Goal: Information Seeking & Learning: Compare options

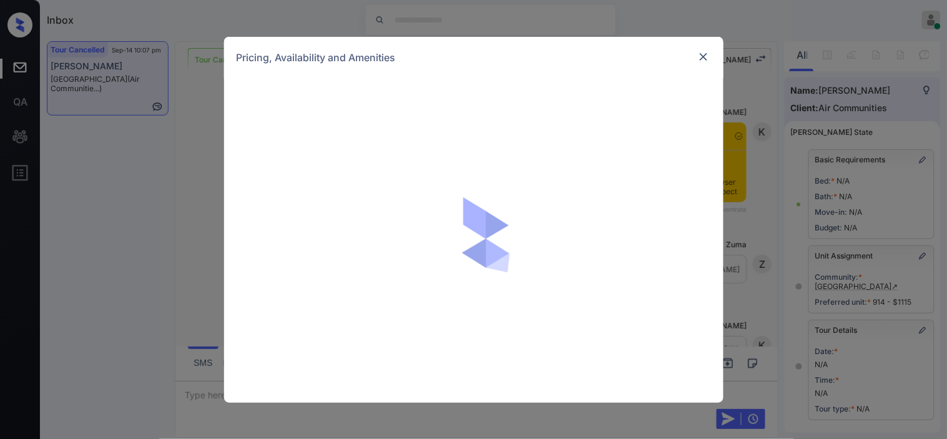
scroll to position [8675, 0]
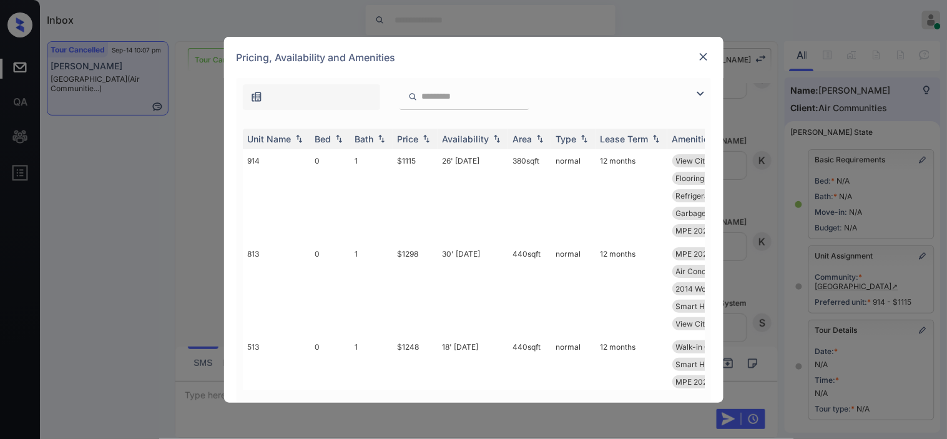
click at [706, 96] on img at bounding box center [700, 93] width 15 height 15
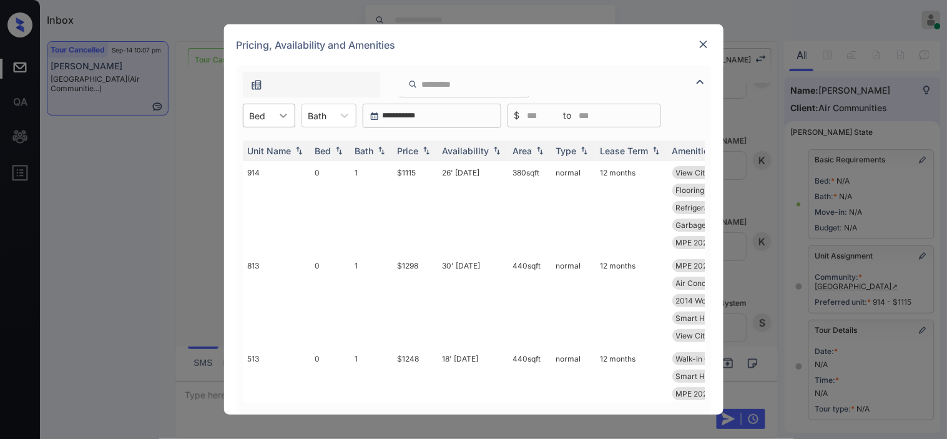
click at [273, 111] on div at bounding box center [283, 115] width 22 height 22
click at [270, 149] on div "0" at bounding box center [269, 146] width 52 height 22
click at [424, 148] on img at bounding box center [426, 151] width 12 height 9
click at [424, 148] on img at bounding box center [426, 150] width 12 height 9
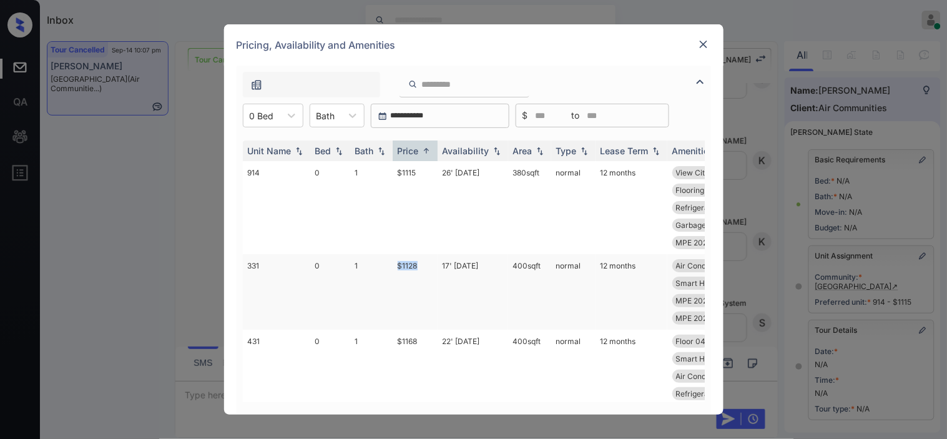
drag, startPoint x: 391, startPoint y: 267, endPoint x: 437, endPoint y: 266, distance: 46.2
click at [437, 266] on tr "331 0 1 $1128 17' [DATE] 400 sqft normal 12 months Air Conditionin... Smart Hom…" at bounding box center [569, 292] width 652 height 76
copy tr "$1128"
drag, startPoint x: 387, startPoint y: 170, endPoint x: 425, endPoint y: 171, distance: 38.1
click at [425, 171] on tr "914 0 1 $1115 26' [DATE] 380 sqft normal 12 months View City Air Conditionin...…" at bounding box center [569, 207] width 652 height 93
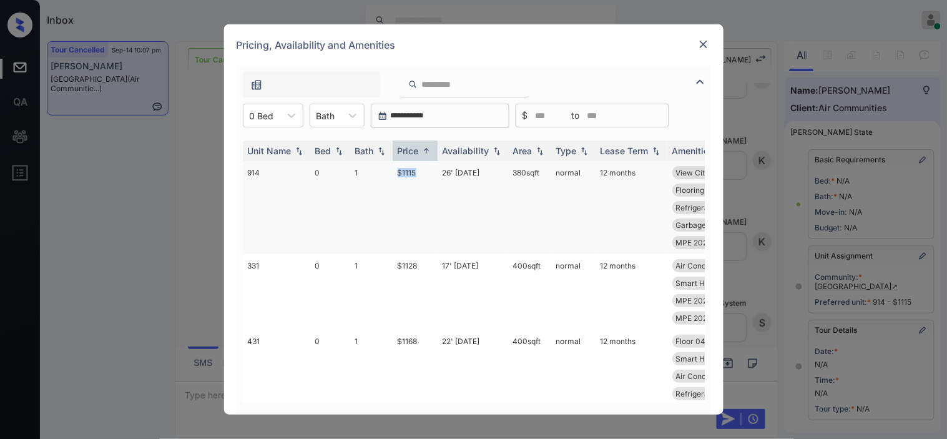
copy tr "$1115"
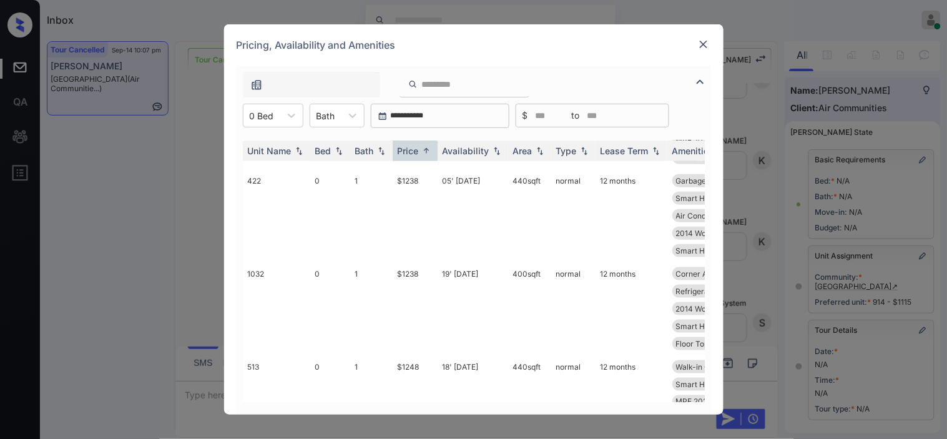
click at [706, 39] on img at bounding box center [703, 44] width 12 height 12
